Goal: Task Accomplishment & Management: Use online tool/utility

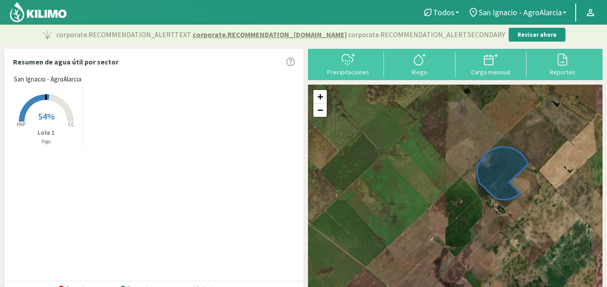
click at [47, 108] on rect at bounding box center [46, 123] width 72 height 72
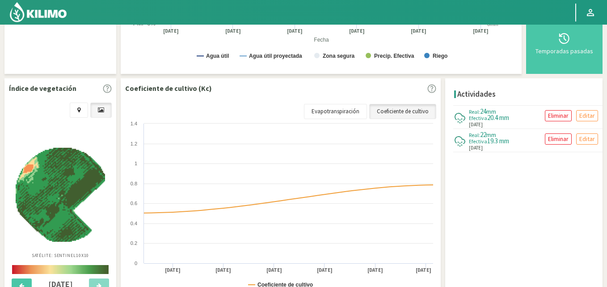
scroll to position [249, 0]
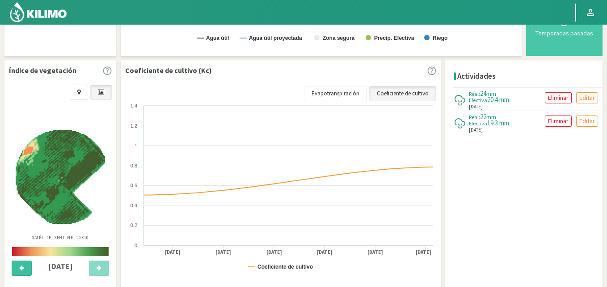
click at [23, 265] on icon at bounding box center [21, 268] width 5 height 6
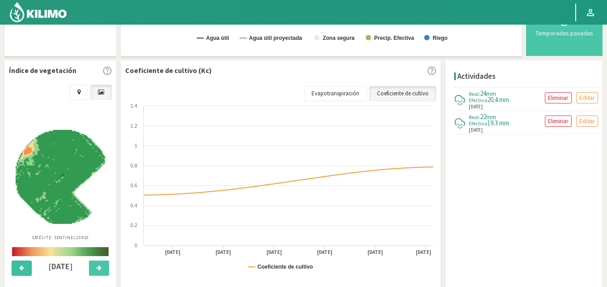
click at [25, 266] on button at bounding box center [22, 267] width 20 height 15
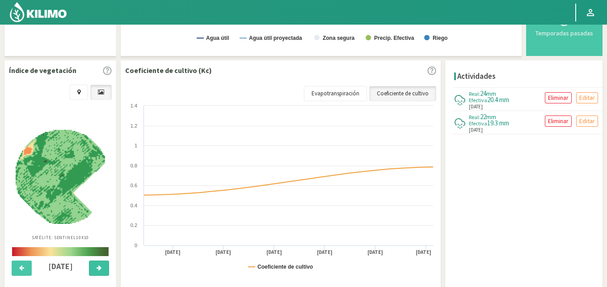
click at [103, 264] on button at bounding box center [99, 267] width 20 height 15
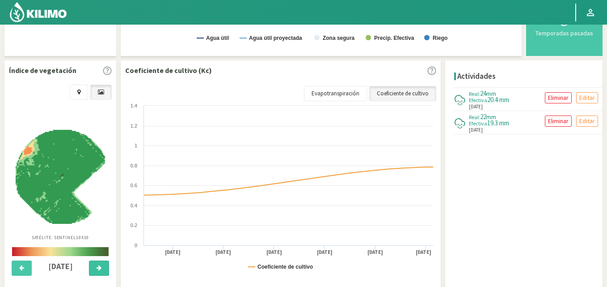
click at [103, 264] on button at bounding box center [99, 267] width 20 height 15
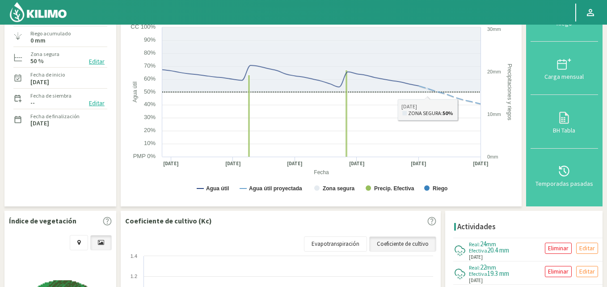
scroll to position [0, 0]
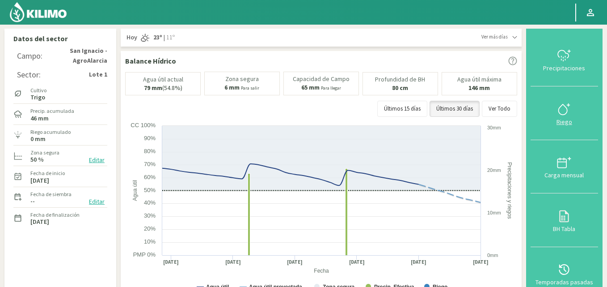
click at [562, 110] on icon at bounding box center [564, 109] width 14 height 14
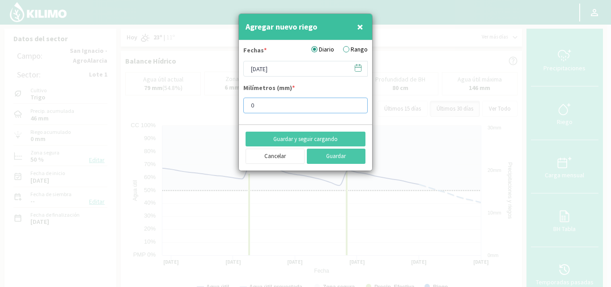
drag, startPoint x: 297, startPoint y: 105, endPoint x: 217, endPoint y: 106, distance: 79.6
click at [217, 106] on div "Agregar nuevo riego × Fechas * Diario Rango [DATE] Milímetros (mm) * 0 Guardar …" at bounding box center [305, 143] width 611 height 287
type input "10"
click at [350, 155] on button "Guardar" at bounding box center [336, 156] width 59 height 15
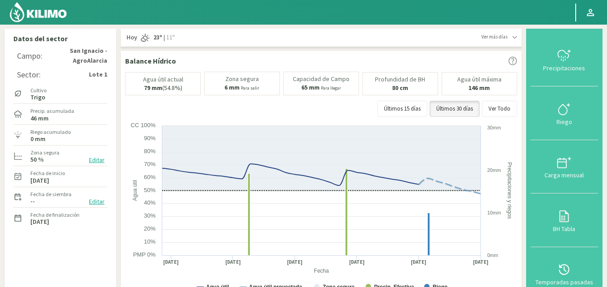
click at [403, 58] on div "Balance Hídrico" at bounding box center [321, 60] width 392 height 11
click at [564, 63] on icon at bounding box center [564, 55] width 14 height 14
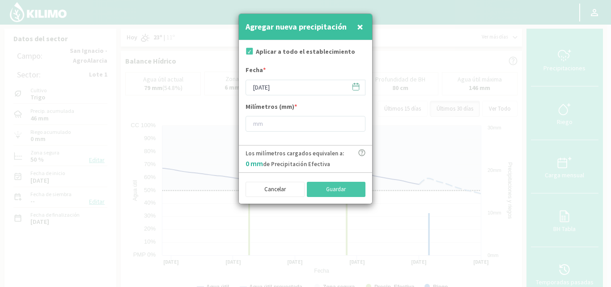
click at [358, 24] on span "×" at bounding box center [360, 26] width 6 height 15
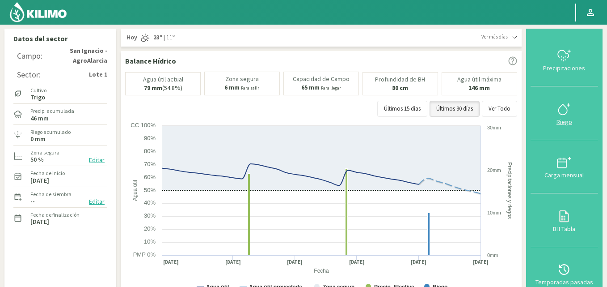
click at [562, 116] on icon at bounding box center [564, 109] width 14 height 14
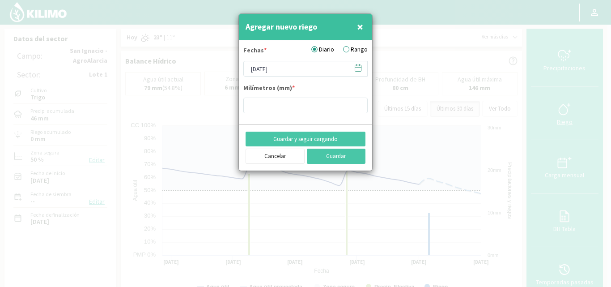
type input "10"
drag, startPoint x: 260, startPoint y: 109, endPoint x: 229, endPoint y: 106, distance: 31.1
click at [229, 106] on div "Agregar nuevo riego × Fechas * Diario Rango [DATE] Milímetros (mm) * 10 Guardar…" at bounding box center [305, 143] width 611 height 287
click at [356, 24] on button "×" at bounding box center [360, 27] width 11 height 18
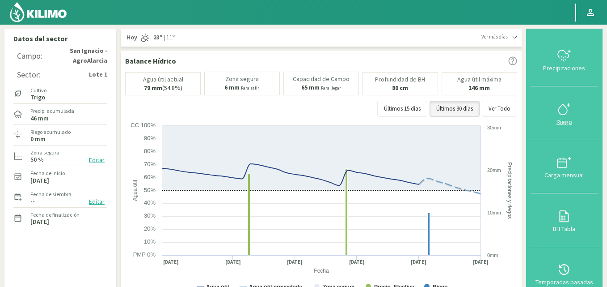
click at [565, 106] on icon at bounding box center [564, 109] width 14 height 14
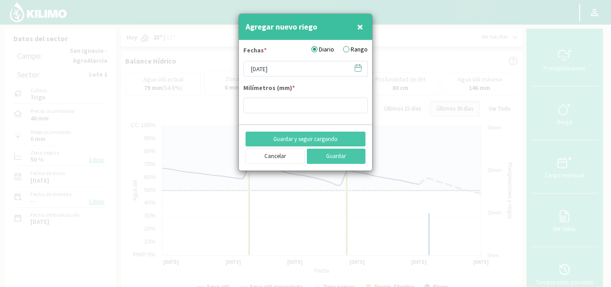
type input "10"
drag, startPoint x: 287, startPoint y: 106, endPoint x: 222, endPoint y: 106, distance: 64.9
click at [222, 106] on div "Agregar nuevo riego × Fechas * Diario Rango [DATE] Milímetros (mm) * 10 Guardar…" at bounding box center [305, 143] width 611 height 287
click at [360, 23] on span "×" at bounding box center [360, 26] width 6 height 15
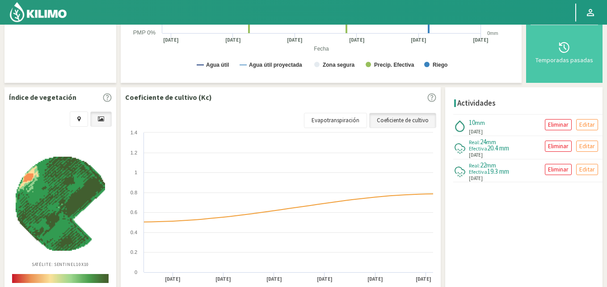
scroll to position [224, 0]
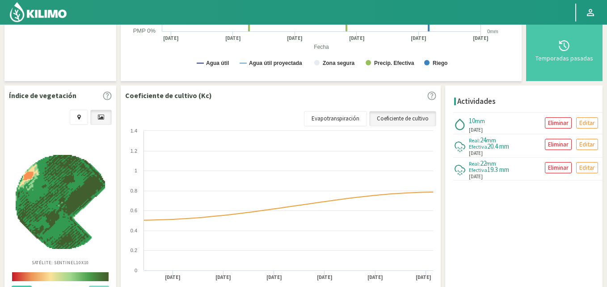
click at [485, 123] on div "10 mm" at bounding box center [477, 120] width 16 height 7
click at [588, 120] on p "Editar" at bounding box center [588, 123] width 16 height 10
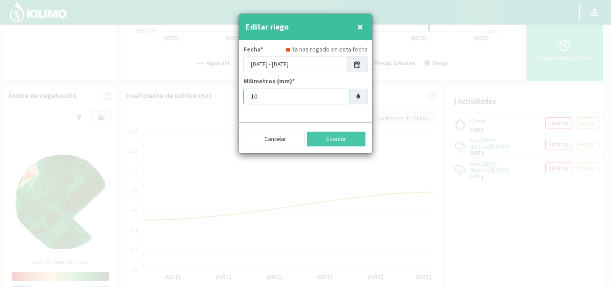
drag, startPoint x: 251, startPoint y: 97, endPoint x: 236, endPoint y: 96, distance: 15.7
click at [236, 96] on div "Editar riego × Fecha* Ya has regado en esta fecha [DATE] - [DATE] Milimetros (m…" at bounding box center [305, 143] width 611 height 287
type input "20"
click at [331, 139] on button "Guardar" at bounding box center [336, 139] width 59 height 15
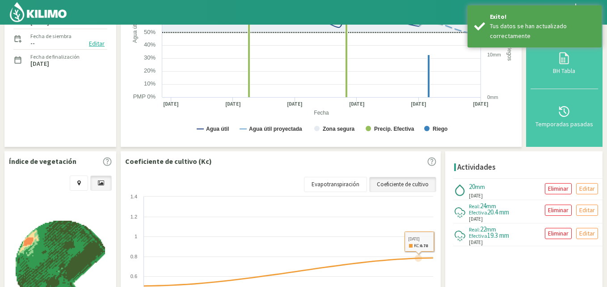
scroll to position [45, 0]
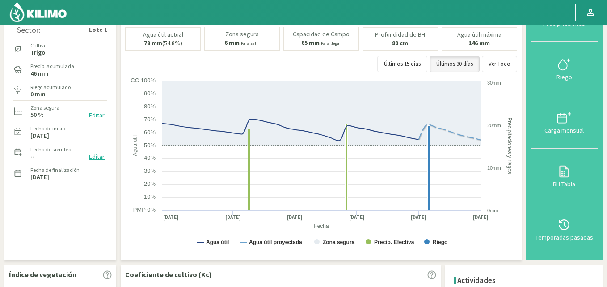
click at [392, 11] on div at bounding box center [282, 12] width 565 height 25
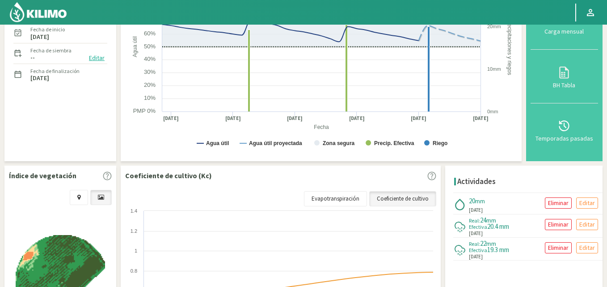
scroll to position [179, 0]
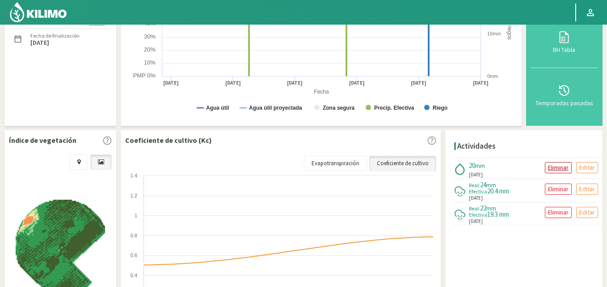
click at [559, 166] on p "Eliminar" at bounding box center [558, 167] width 21 height 10
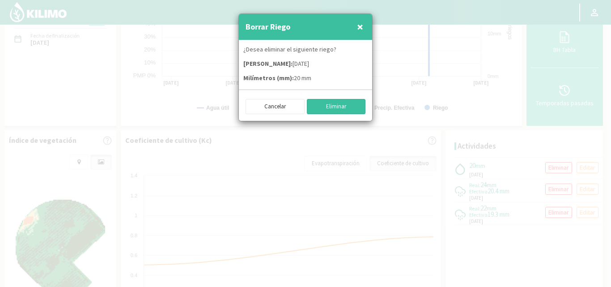
click at [340, 108] on button "Eliminar" at bounding box center [336, 106] width 59 height 15
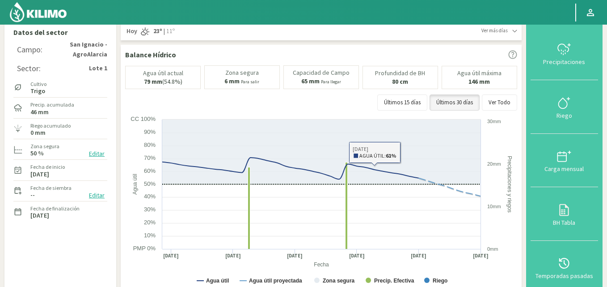
scroll to position [0, 0]
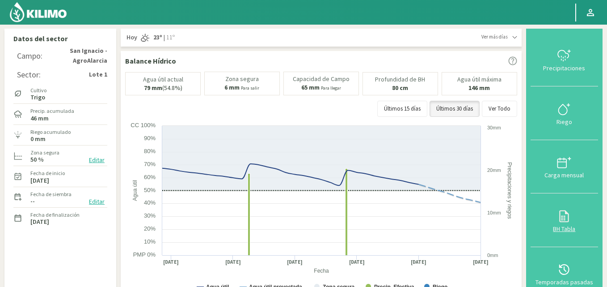
click at [566, 215] on icon at bounding box center [564, 216] width 14 height 14
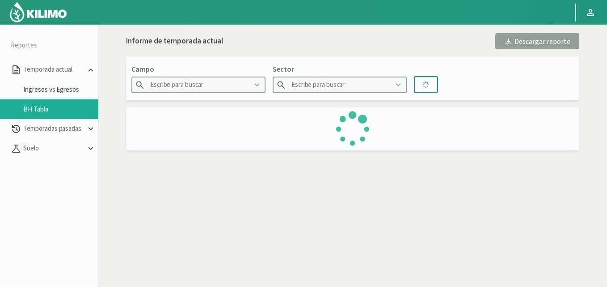
type input "San Ignacio - AgroAlarcia"
type input "Lote 1"
